Goal: Find contact information: Find contact information

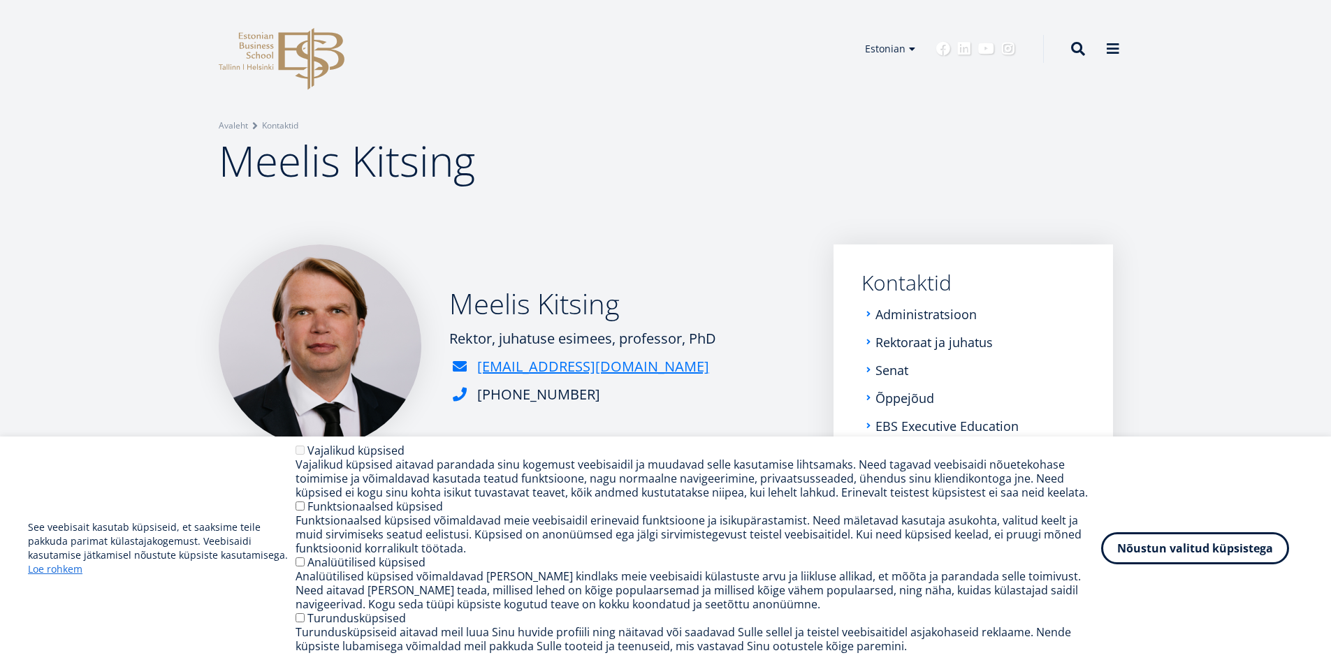
click at [361, 373] on img at bounding box center [320, 346] width 203 height 203
click at [1254, 549] on button "Nõustun valitud küpsistega" at bounding box center [1196, 546] width 188 height 32
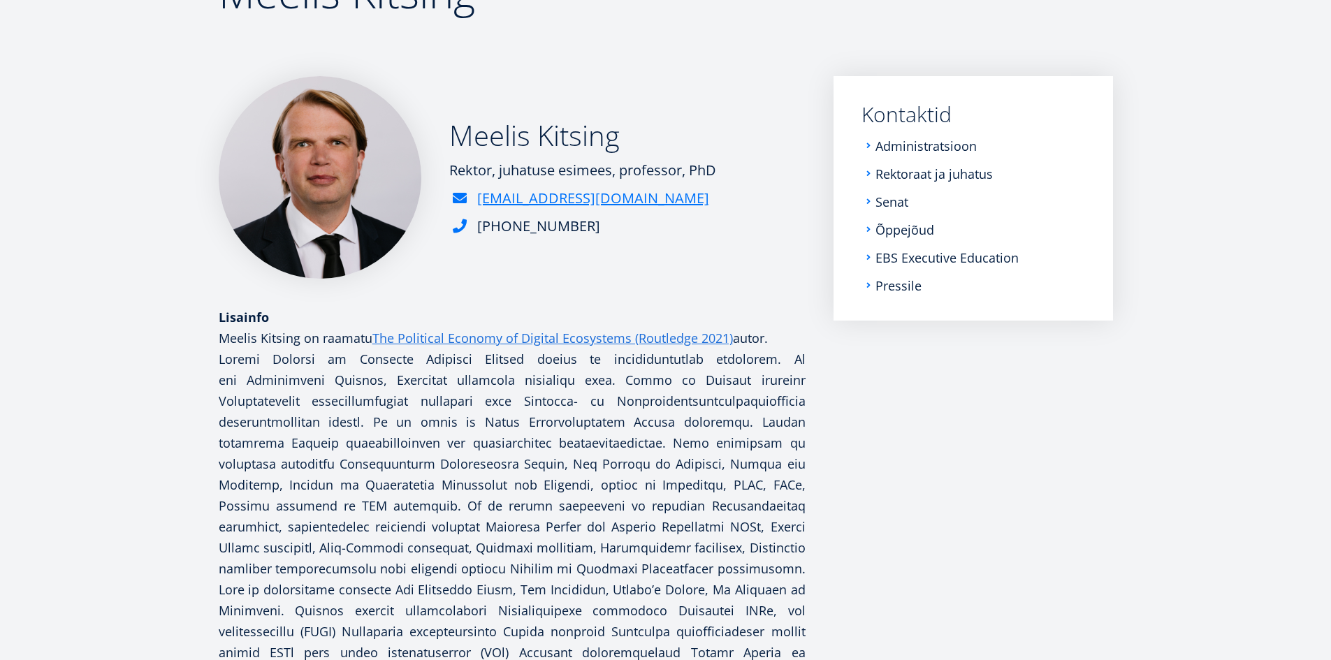
scroll to position [168, 0]
click at [933, 152] on link "Administratsioon" at bounding box center [927, 147] width 101 height 14
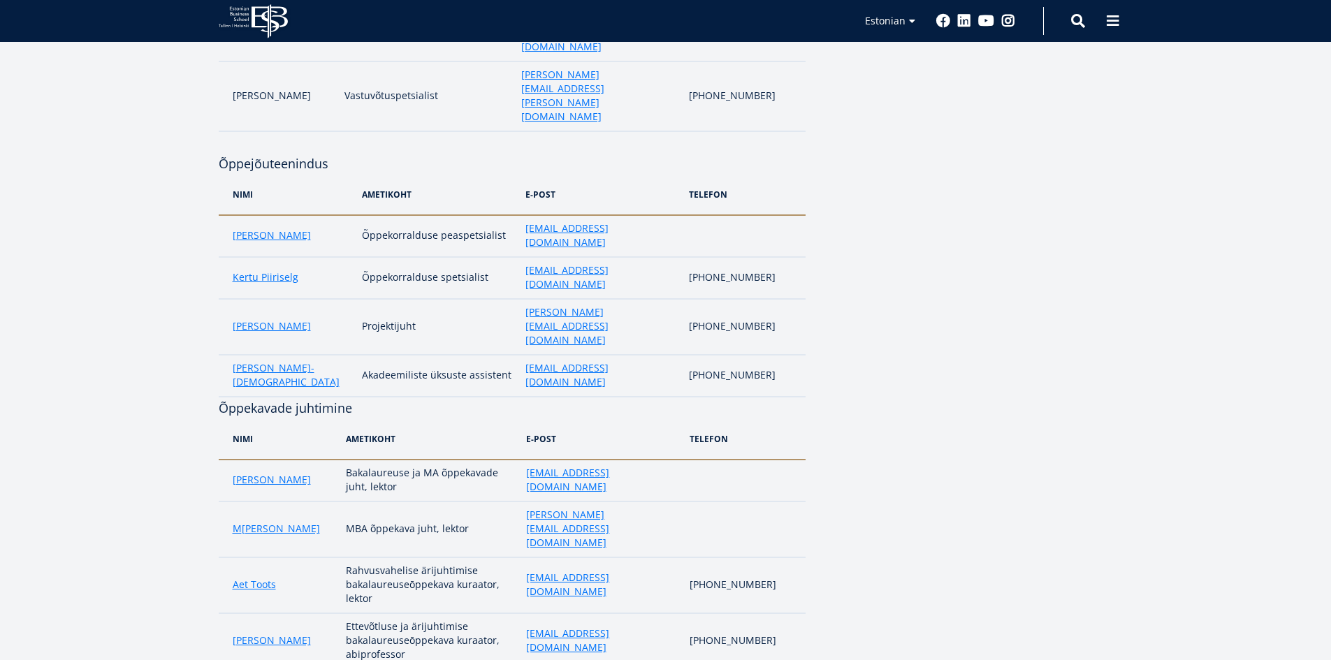
scroll to position [839, 0]
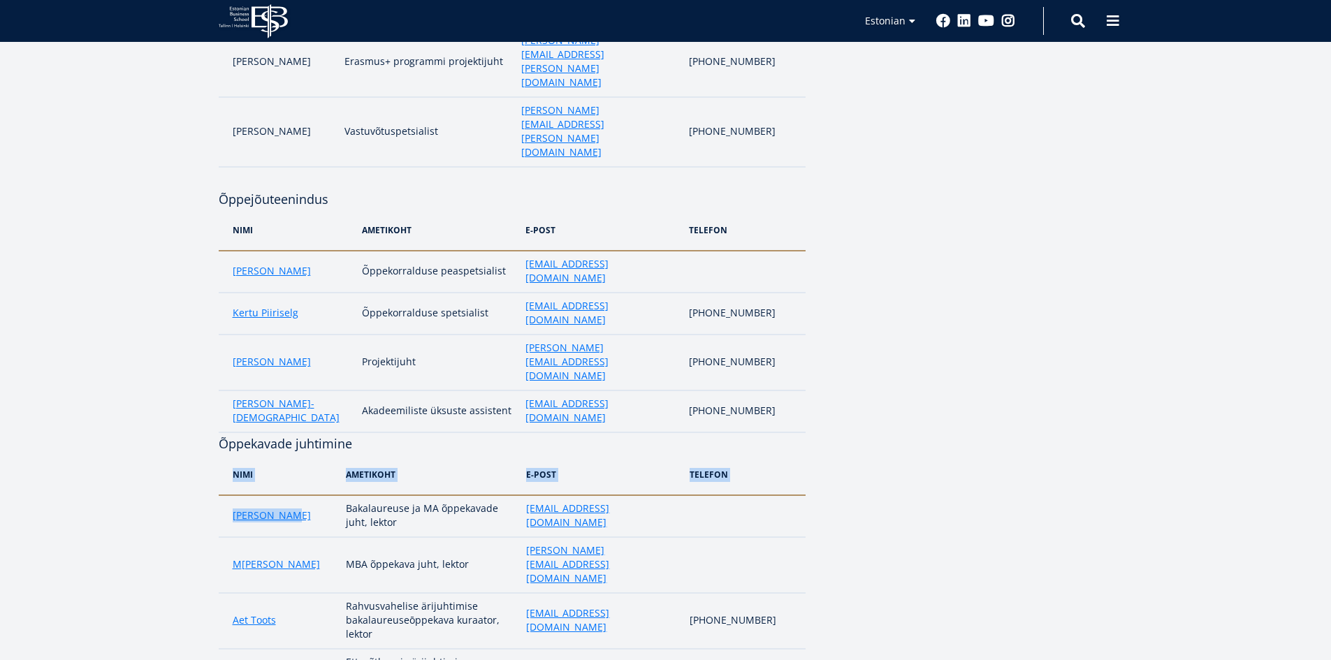
drag, startPoint x: 287, startPoint y: 270, endPoint x: 210, endPoint y: 267, distance: 76.2
click at [229, 496] on td "Anto Liivat" at bounding box center [279, 517] width 120 height 42
drag, startPoint x: 229, startPoint y: 262, endPoint x: 289, endPoint y: 259, distance: 60.2
click at [289, 496] on td "Anto Liivat" at bounding box center [279, 517] width 120 height 42
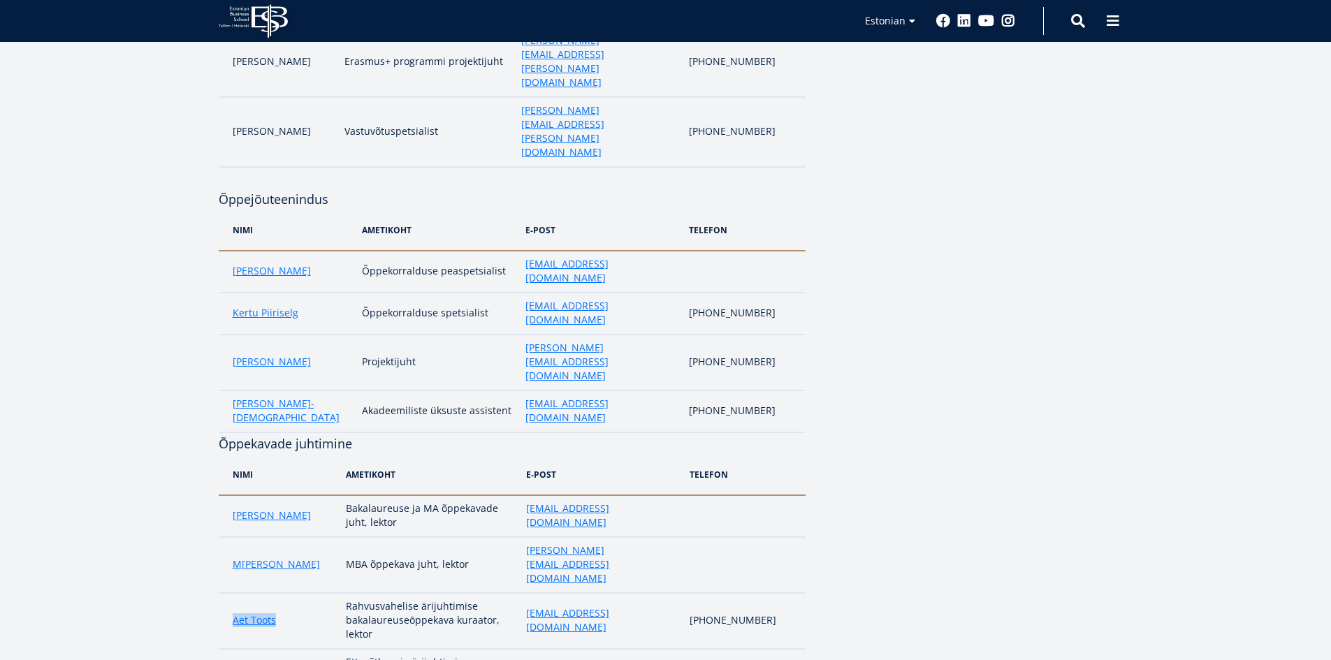
drag, startPoint x: 223, startPoint y: 343, endPoint x: 290, endPoint y: 345, distance: 67.1
click at [290, 593] on td "Aet Toots" at bounding box center [279, 621] width 120 height 56
drag, startPoint x: 222, startPoint y: 439, endPoint x: 301, endPoint y: 430, distance: 80.2
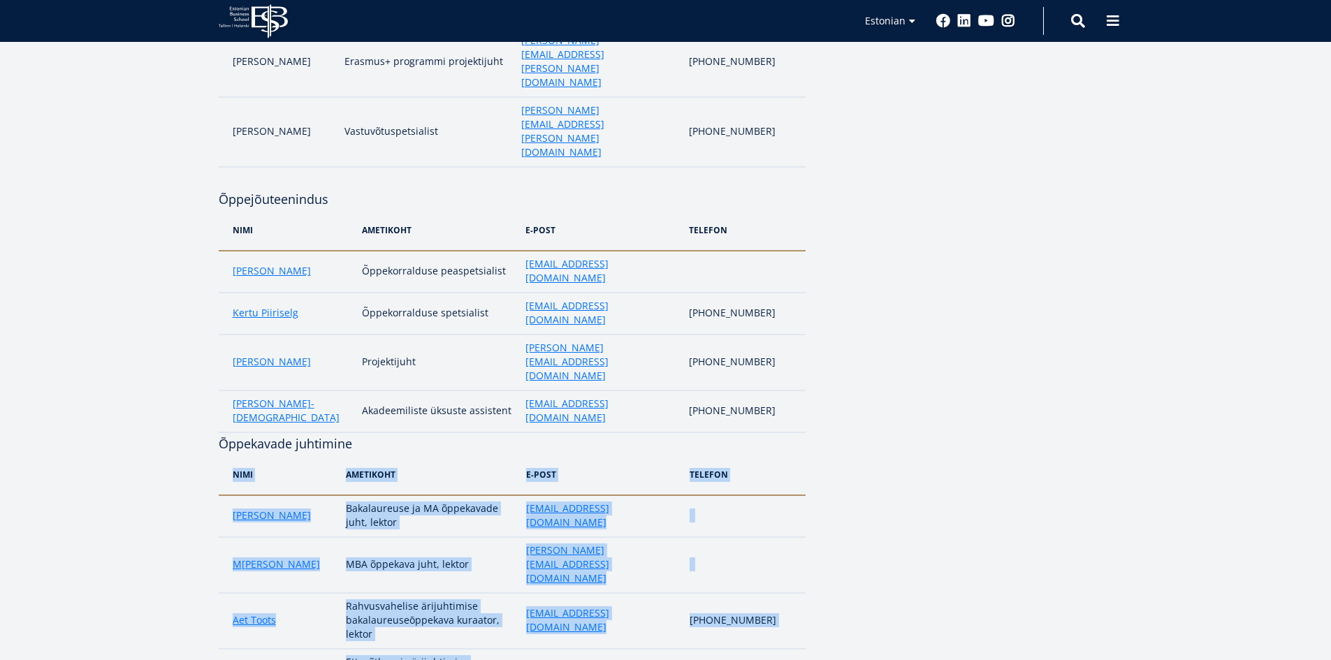
drag, startPoint x: 277, startPoint y: 424, endPoint x: 299, endPoint y: 432, distance: 23.2
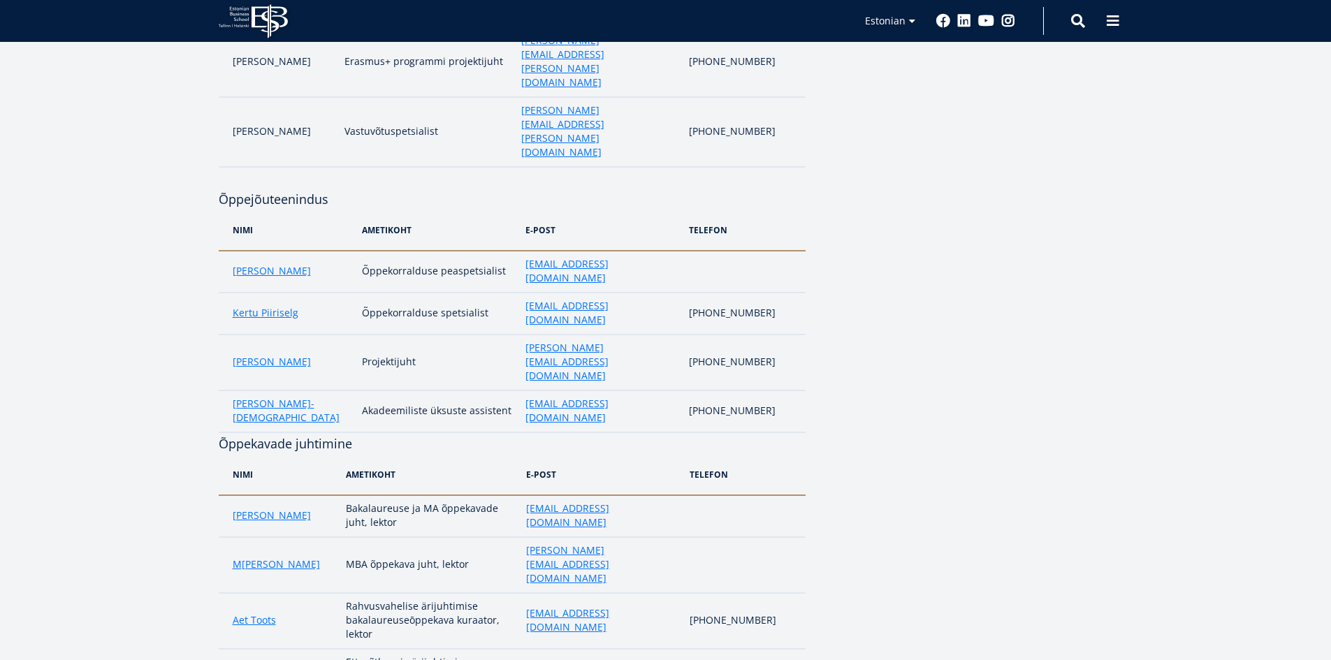
drag, startPoint x: 296, startPoint y: 431, endPoint x: 225, endPoint y: 438, distance: 71.7
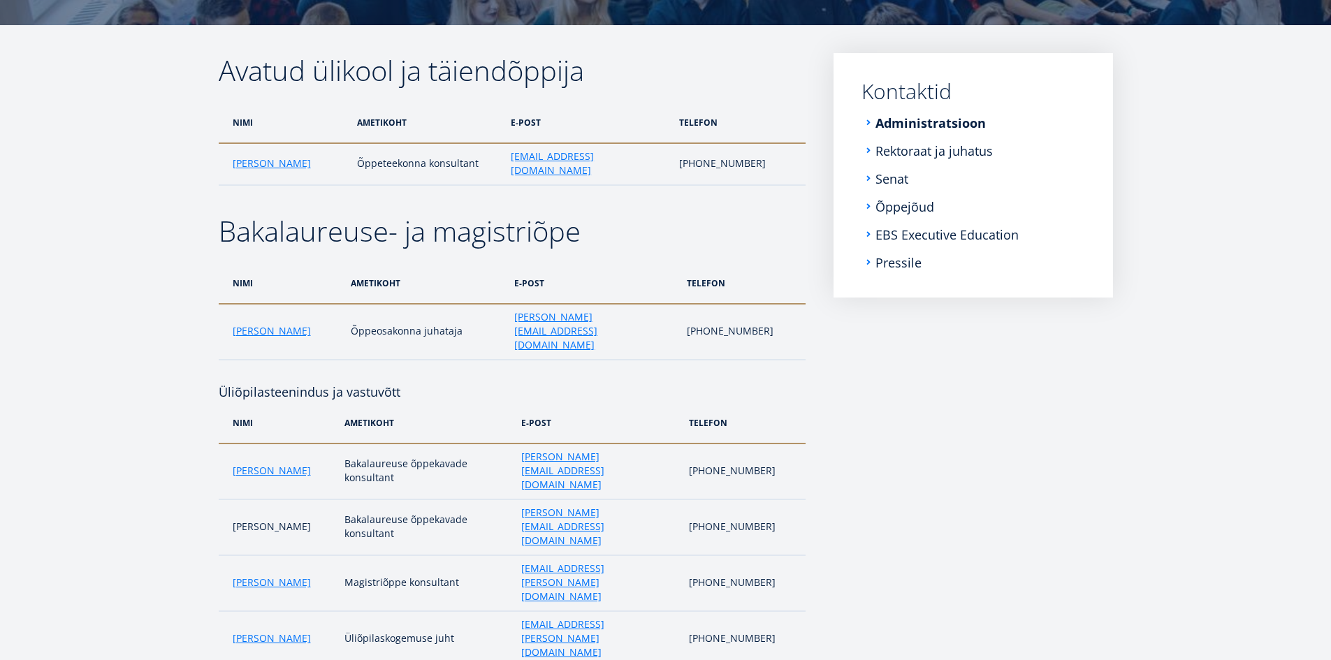
scroll to position [199, 0]
drag, startPoint x: 197, startPoint y: 414, endPoint x: 315, endPoint y: 418, distance: 118.2
drag, startPoint x: 222, startPoint y: 429, endPoint x: 313, endPoint y: 428, distance: 90.9
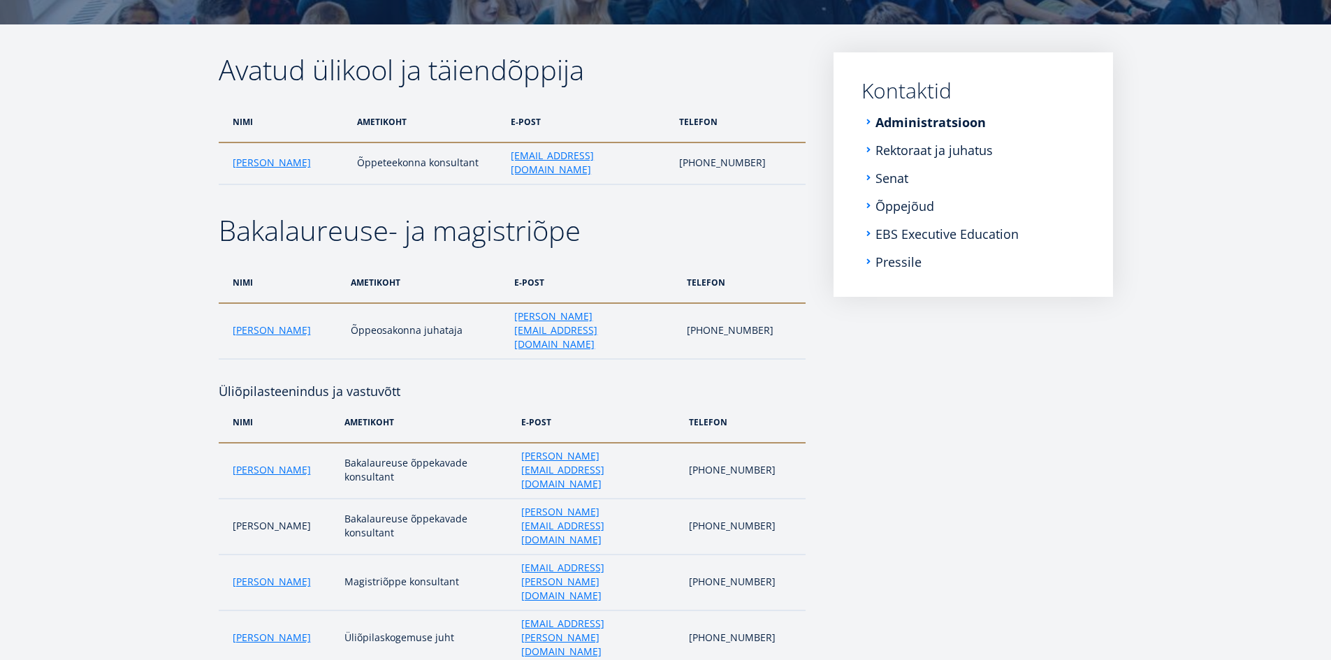
click at [313, 443] on td "Maria Kottsova" at bounding box center [278, 471] width 119 height 56
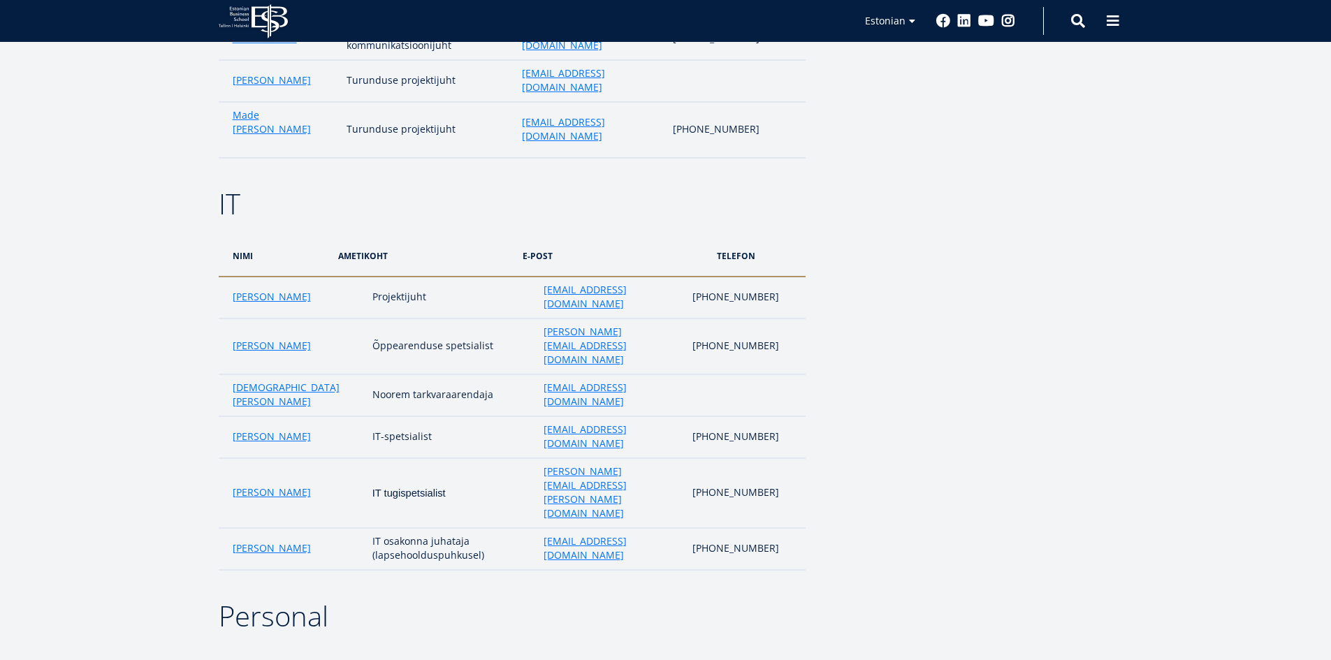
scroll to position [2715, 0]
